Goal: Navigation & Orientation: Find specific page/section

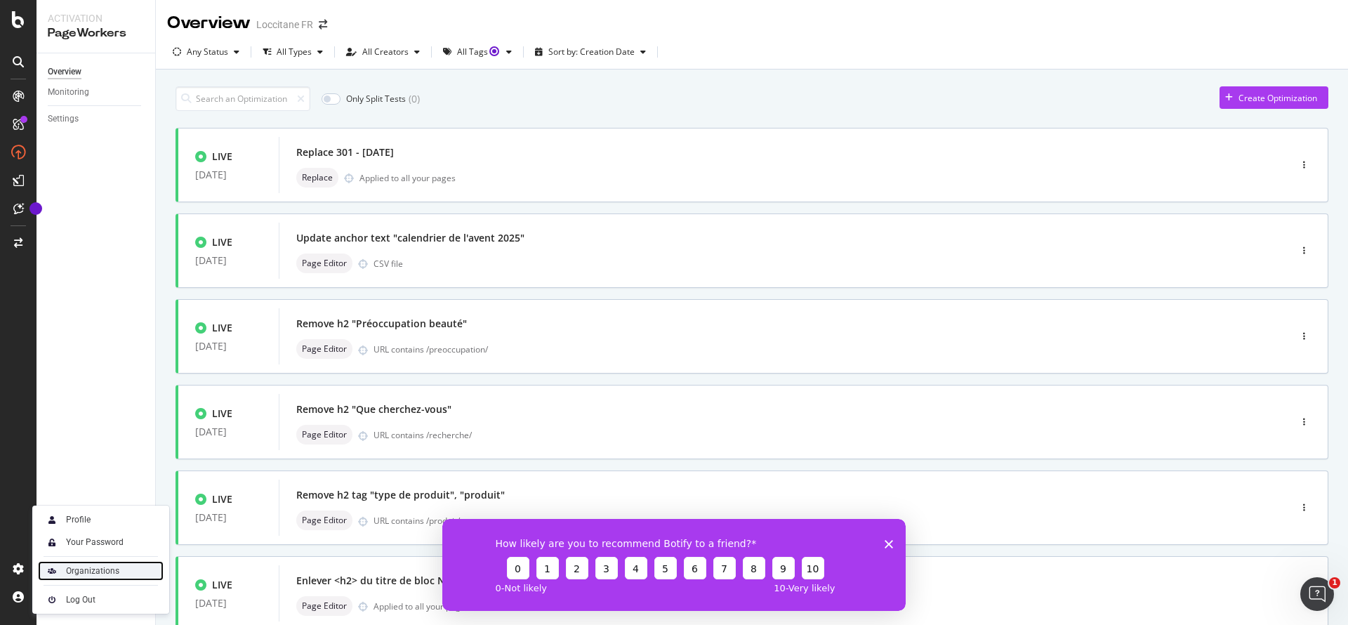
click at [88, 566] on div "Organizations" at bounding box center [92, 570] width 53 height 11
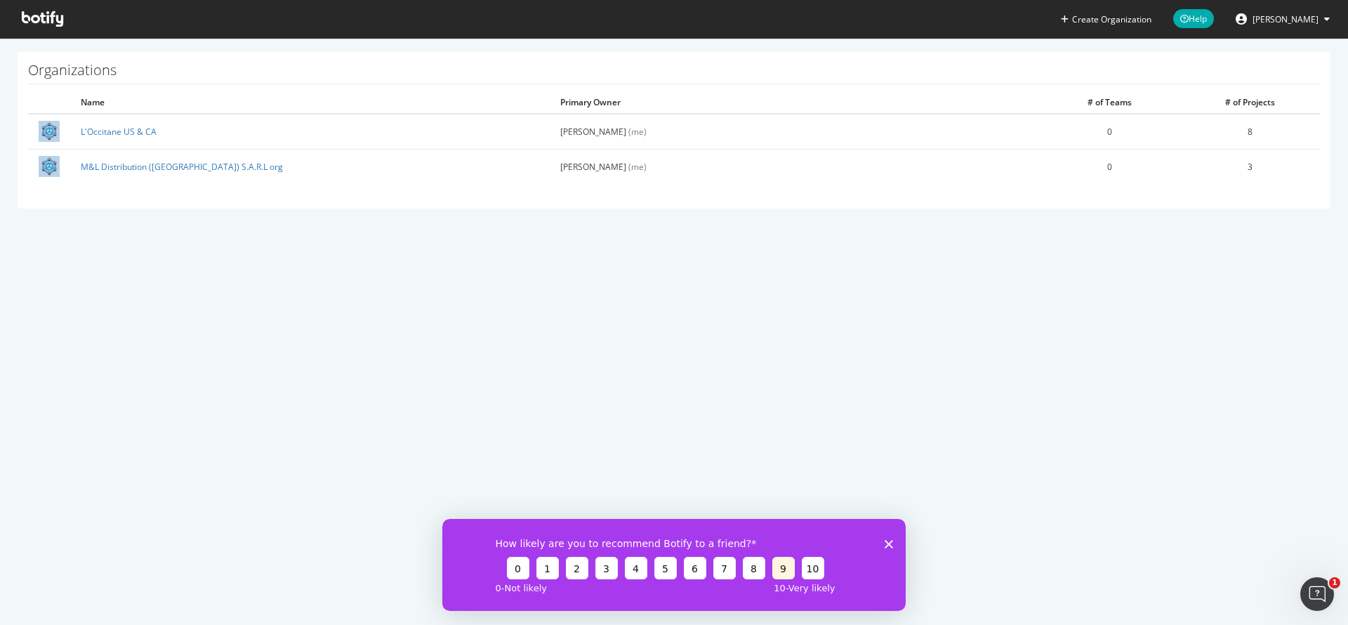
click at [784, 565] on button "9" at bounding box center [783, 567] width 22 height 22
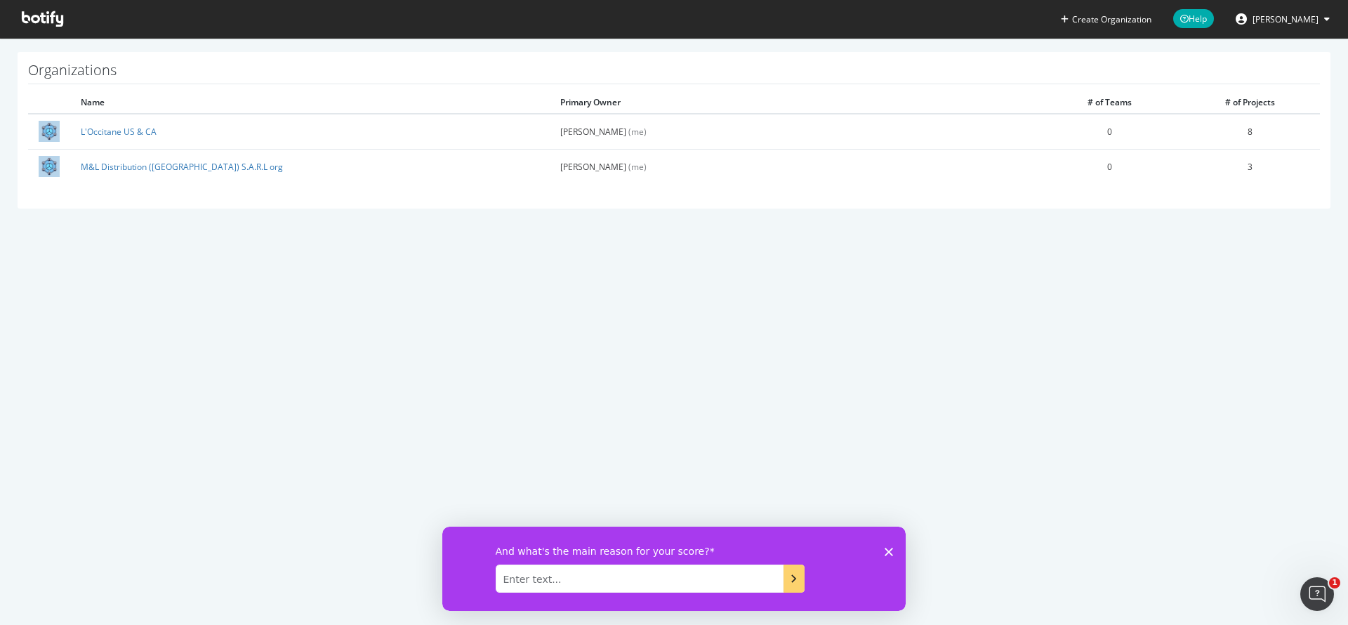
click at [753, 578] on textarea "Enter text..." at bounding box center [640, 578] width 288 height 28
click at [889, 547] on icon "Fermer l'enquête" at bounding box center [889, 551] width 8 height 8
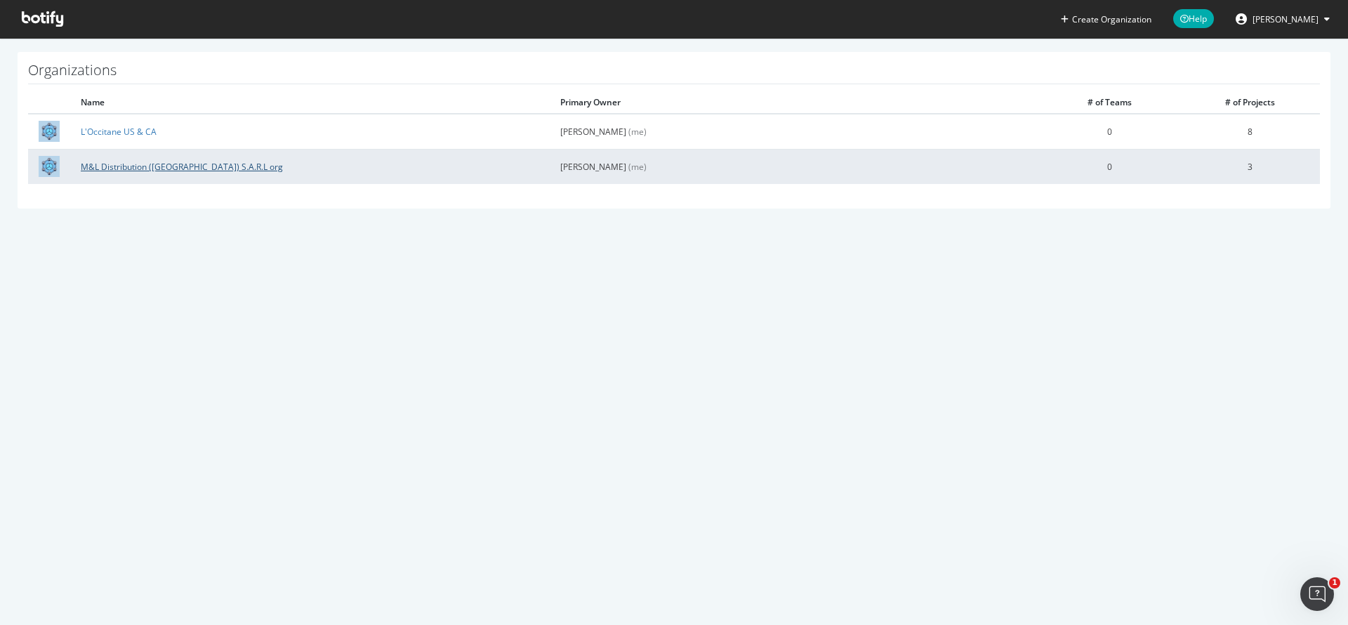
click at [137, 164] on link "M&L Distribution ([GEOGRAPHIC_DATA]) S.A.R.L org" at bounding box center [182, 167] width 202 height 12
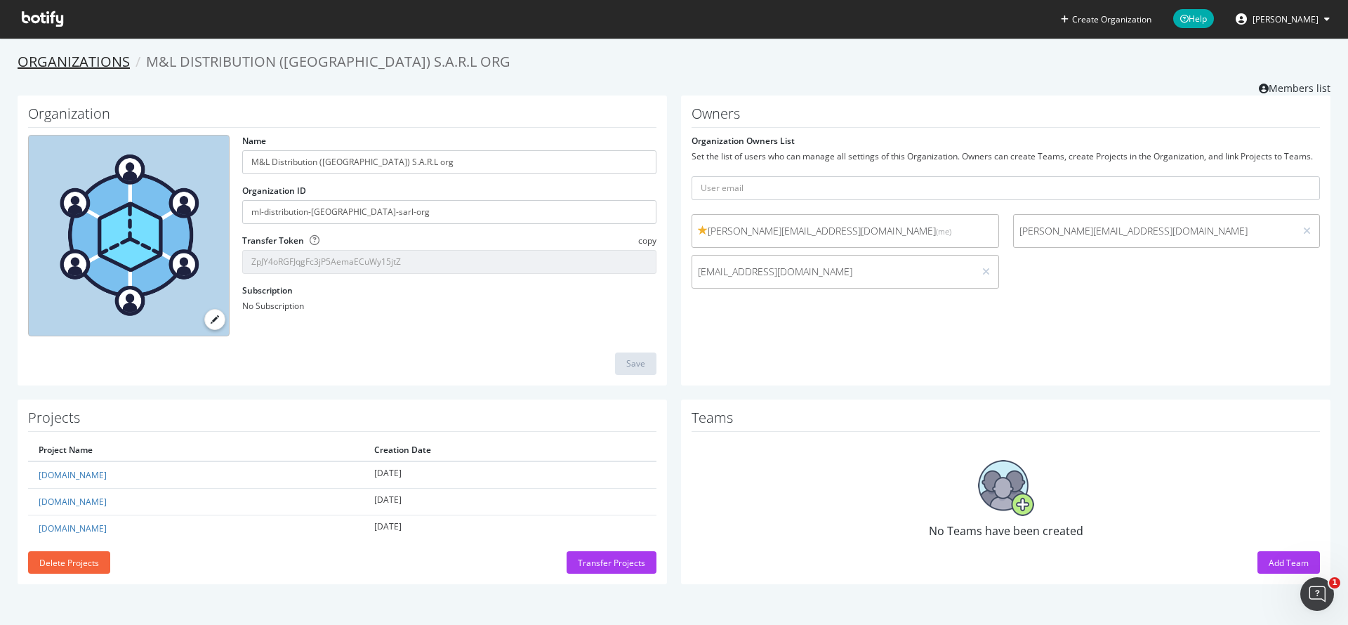
click at [81, 58] on link "Organizations" at bounding box center [74, 61] width 112 height 19
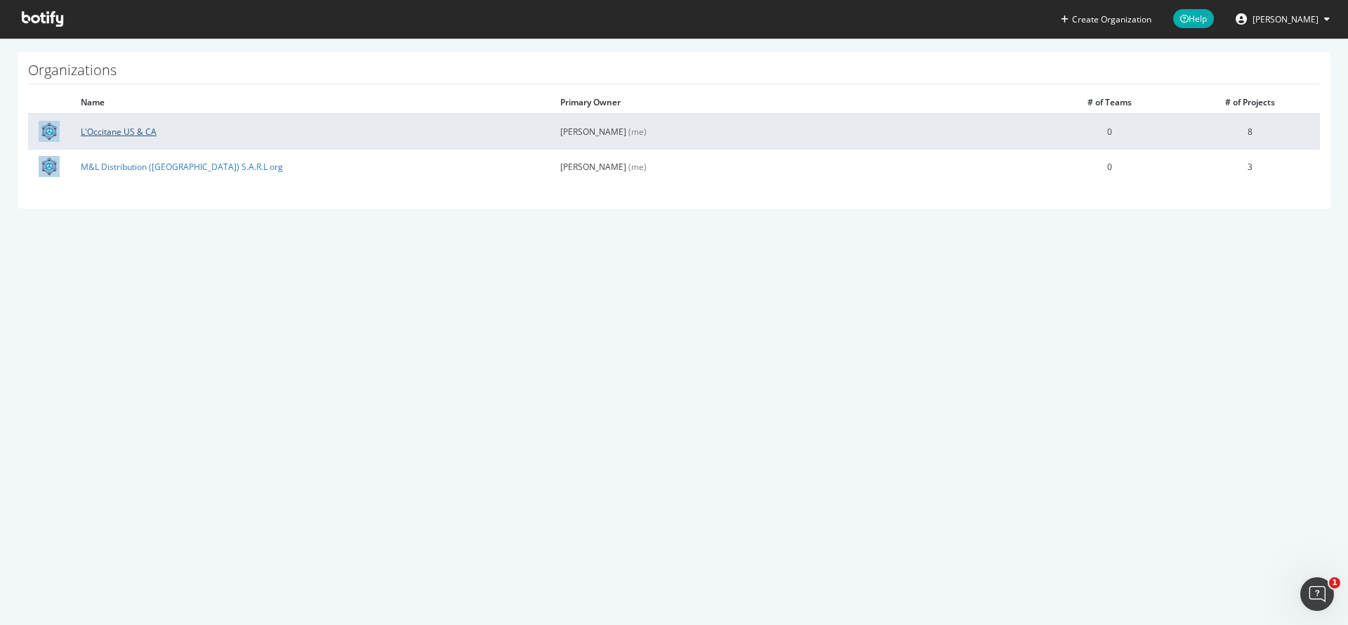
click at [108, 137] on link "L'Occitane US & CA" at bounding box center [119, 132] width 76 height 12
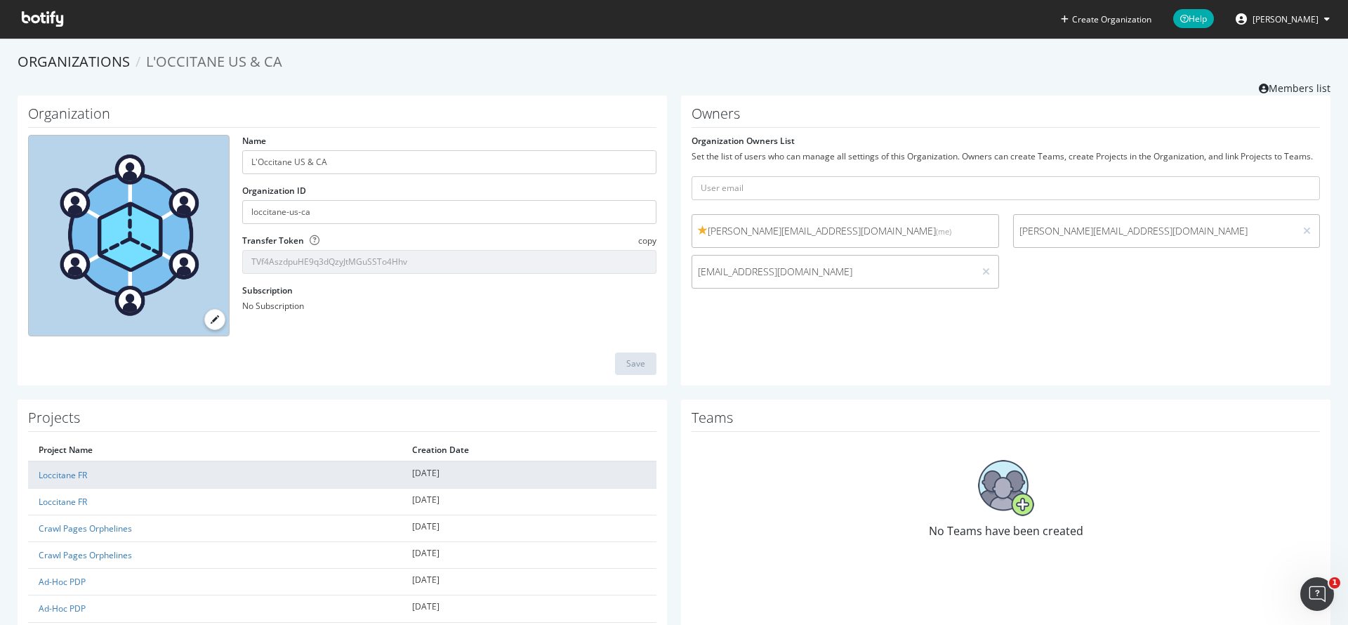
scroll to position [114, 0]
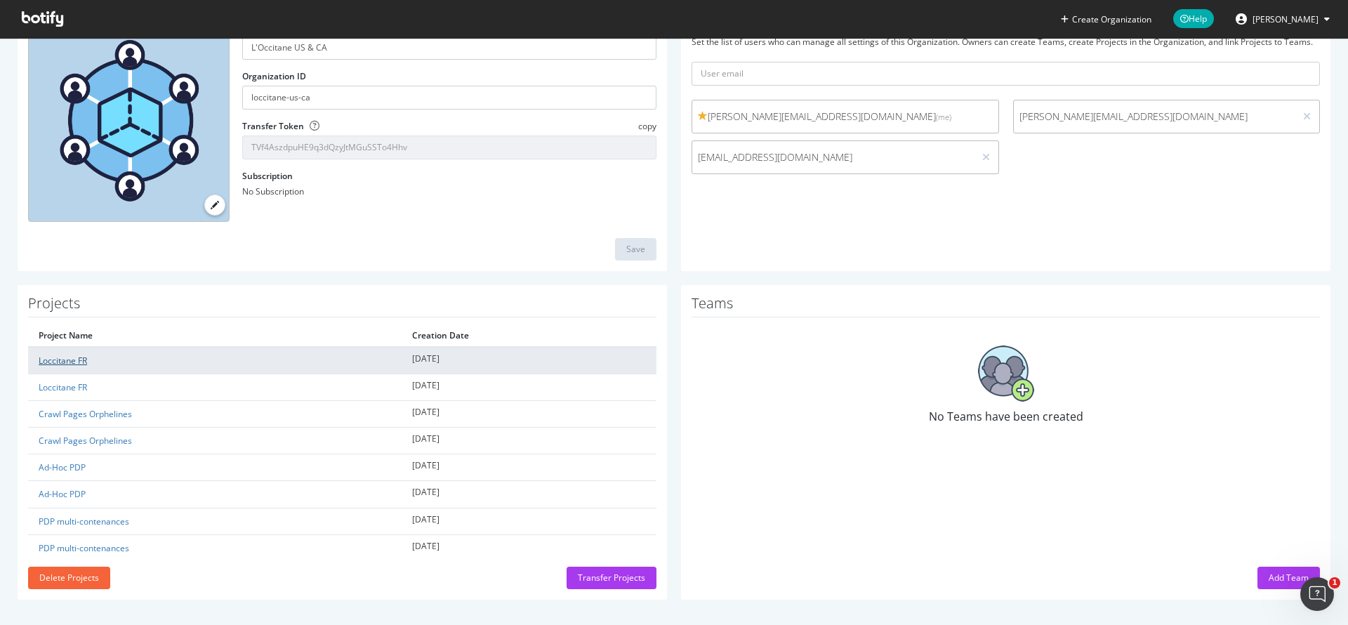
click at [45, 357] on link "Loccitane FR" at bounding box center [63, 361] width 48 height 12
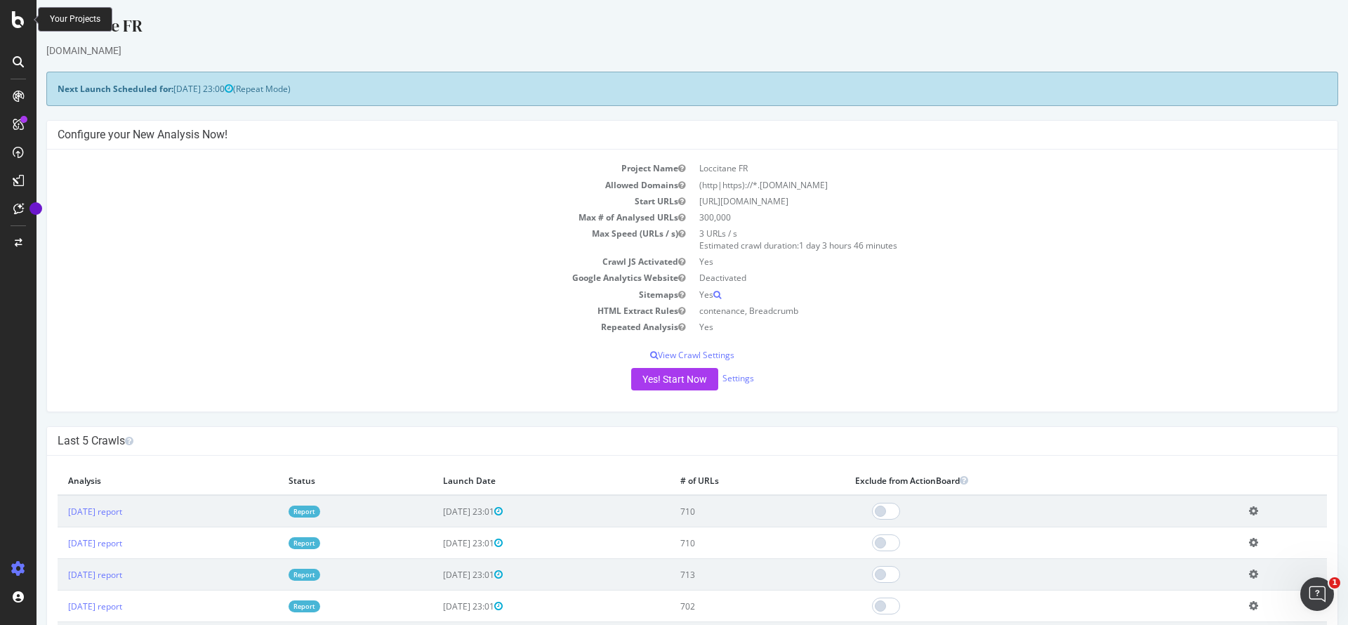
click at [15, 20] on icon at bounding box center [18, 19] width 13 height 17
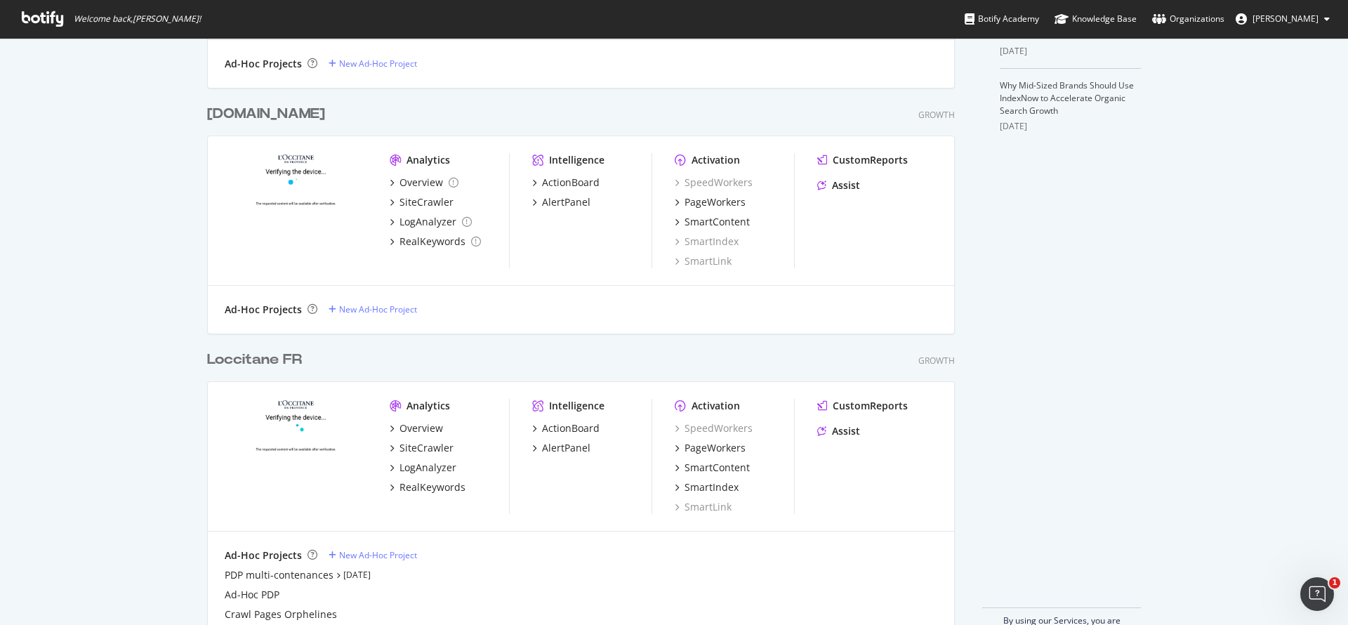
scroll to position [528, 0]
